Goal: Information Seeking & Learning: Learn about a topic

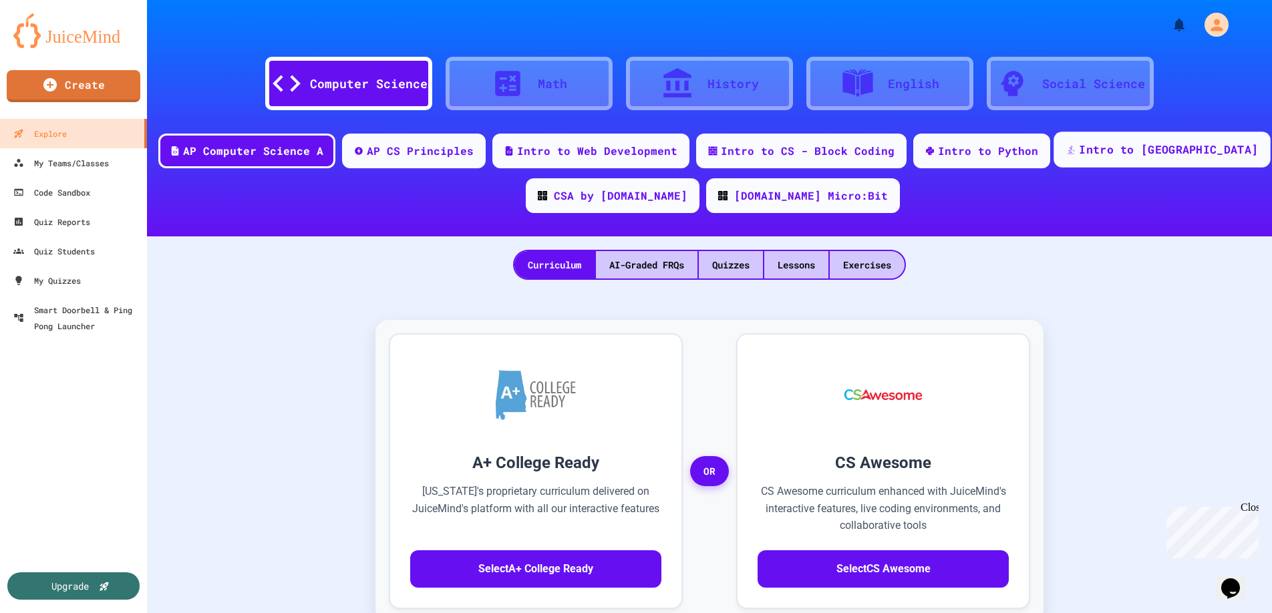
click at [1122, 160] on div "Intro to [GEOGRAPHIC_DATA]" at bounding box center [1161, 150] width 216 height 36
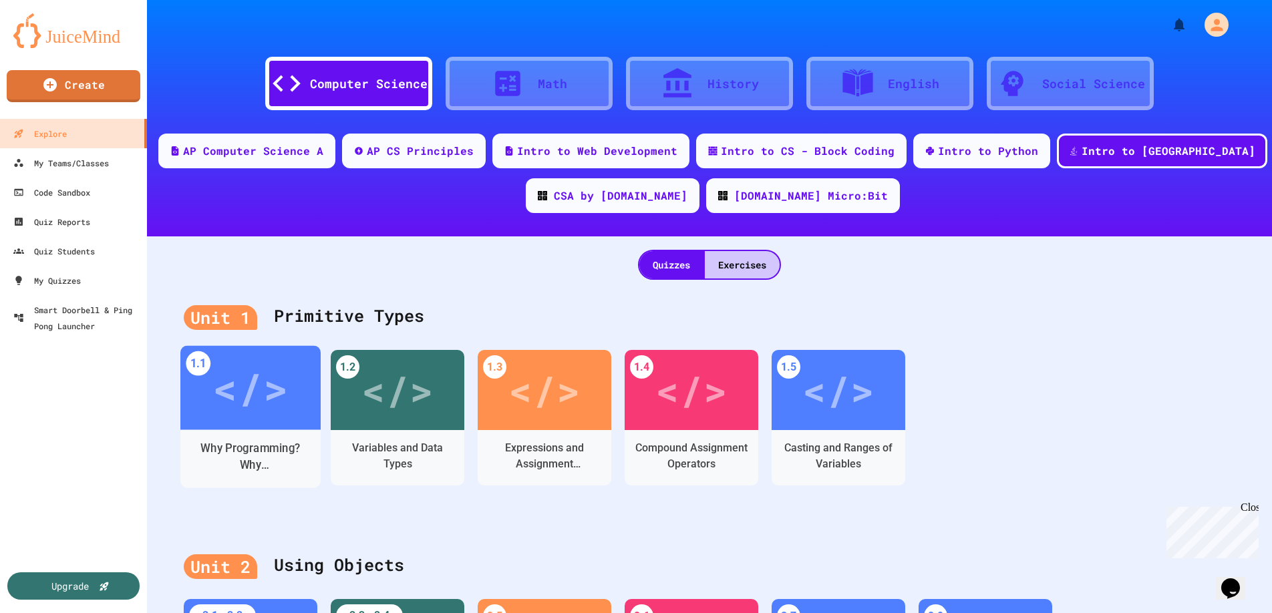
click at [216, 456] on div "Why Programming? Why [GEOGRAPHIC_DATA]?" at bounding box center [251, 456] width 120 height 33
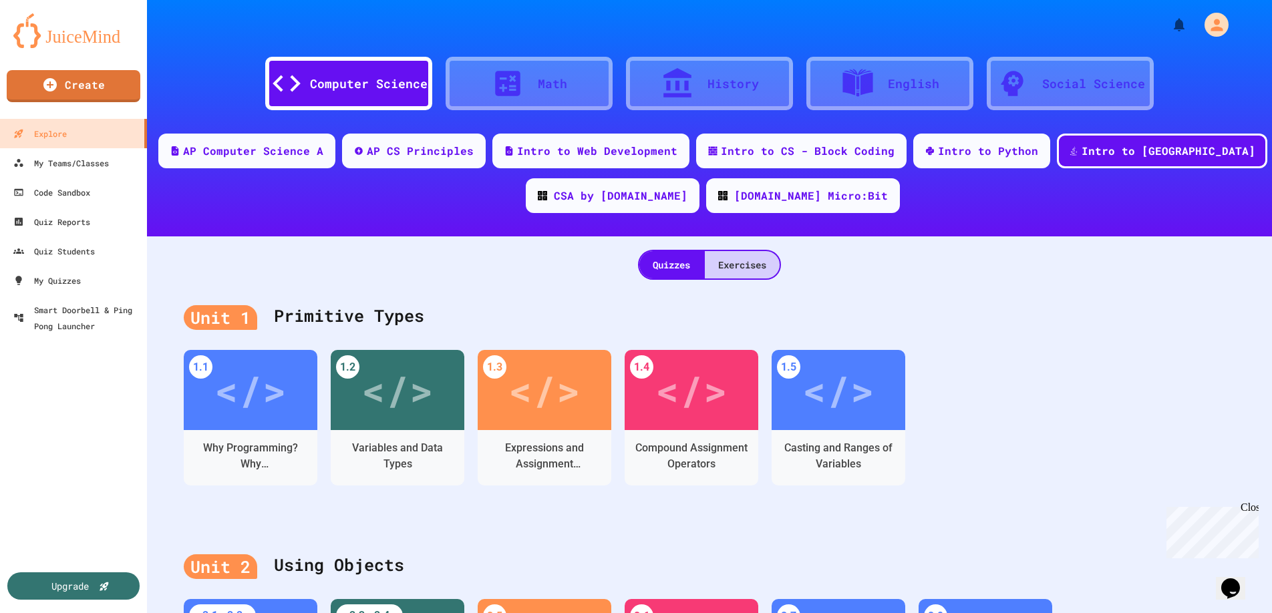
click at [759, 270] on div "Exercises" at bounding box center [742, 264] width 75 height 27
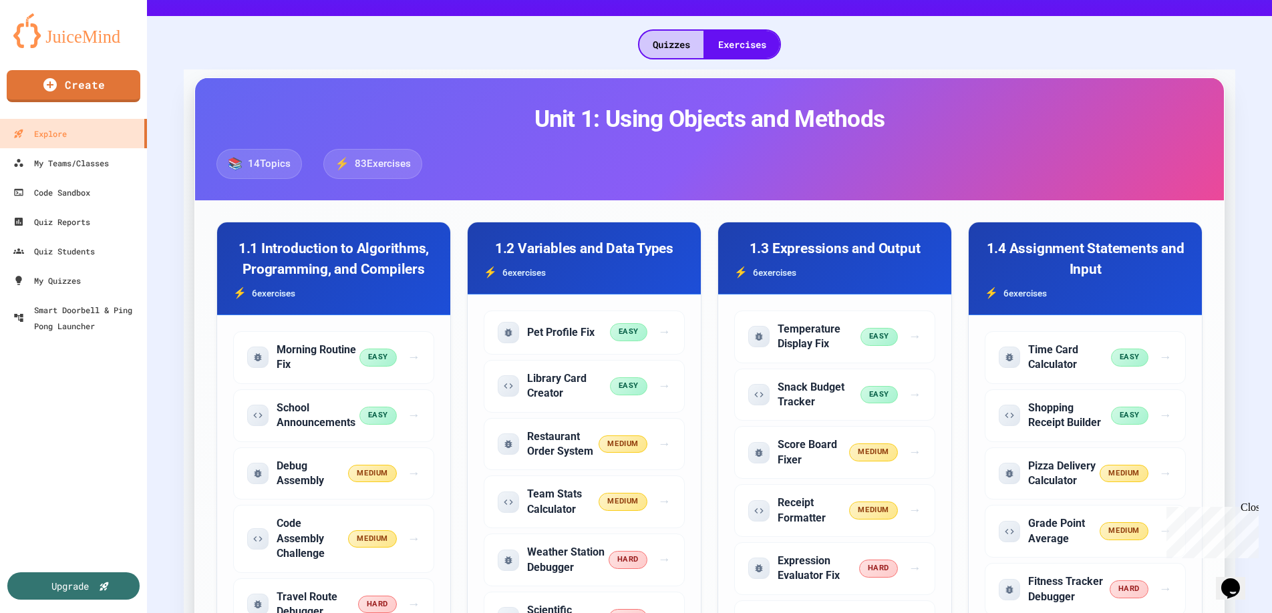
scroll to position [200, 0]
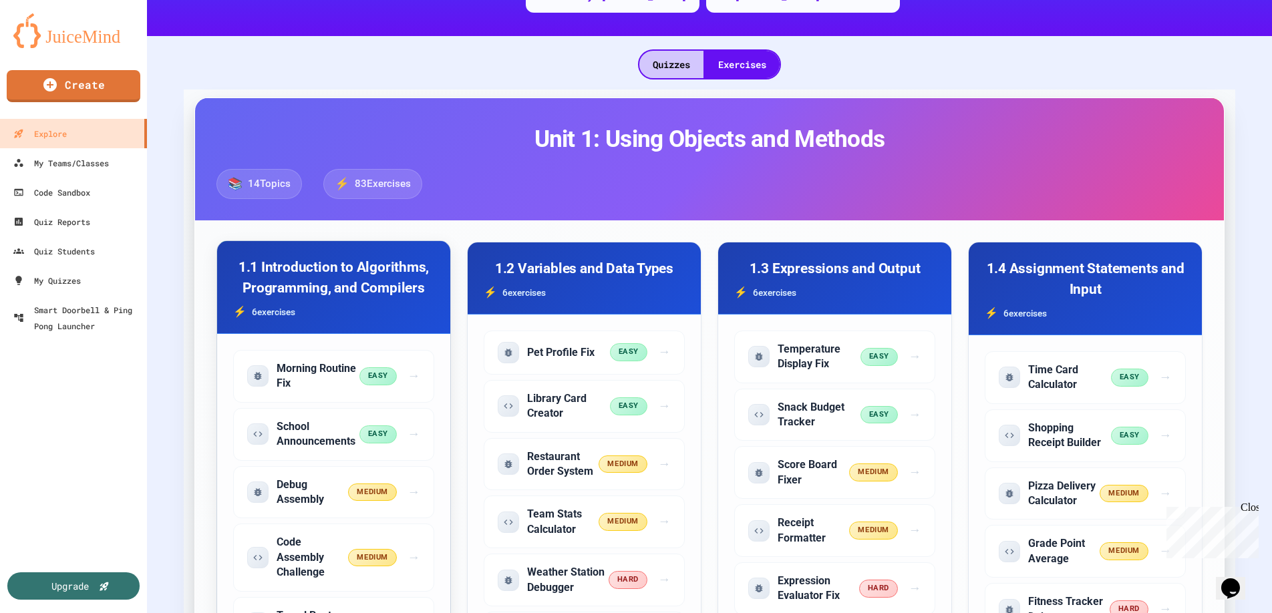
click at [371, 291] on h3 "1.1 Introduction to Algorithms, Programming, and Compilers" at bounding box center [333, 277] width 201 height 41
click at [362, 375] on div "Morning Routine Fix" at bounding box center [306, 376] width 112 height 30
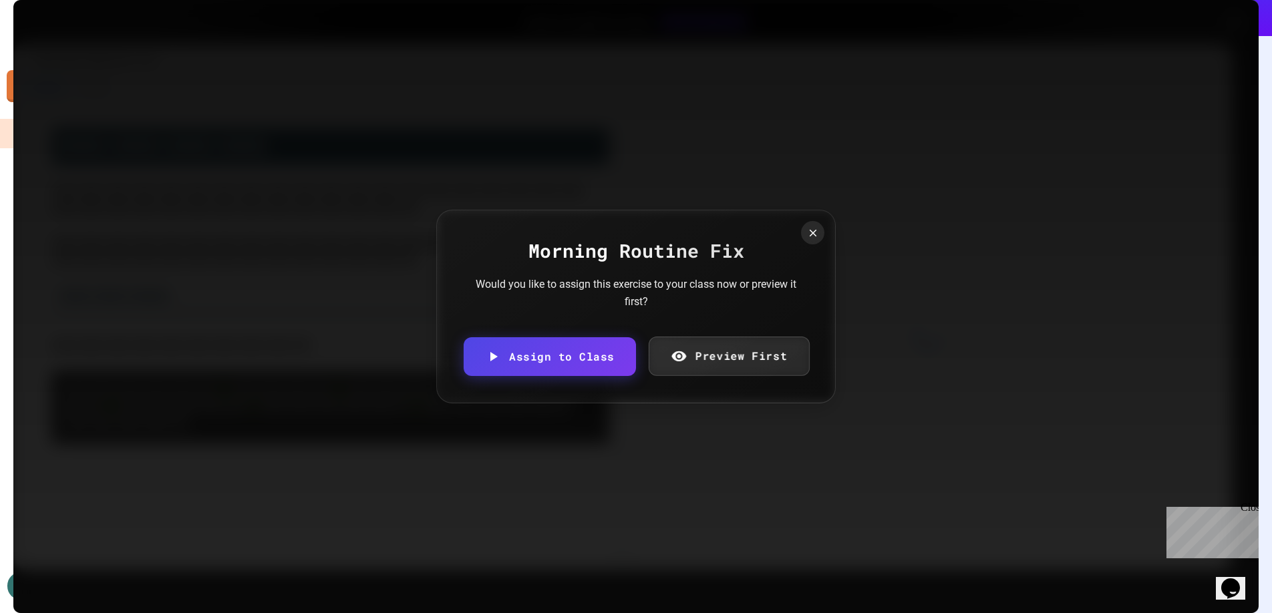
click at [749, 369] on link "Preview First" at bounding box center [728, 356] width 161 height 39
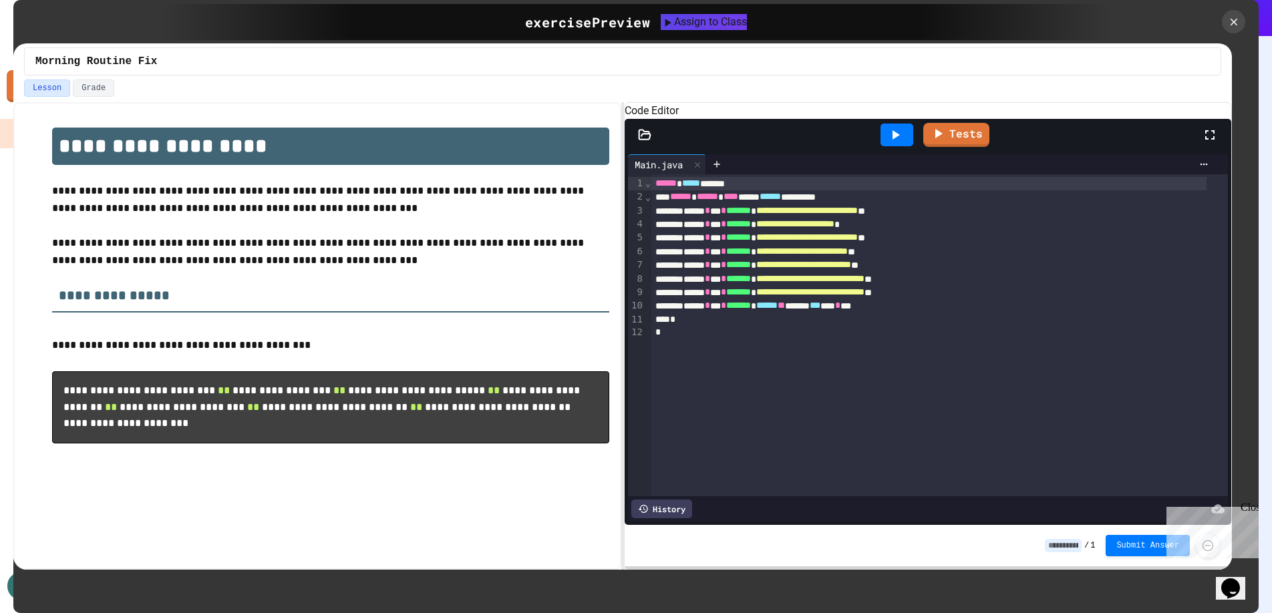
scroll to position [3, 0]
